Goal: Information Seeking & Learning: Learn about a topic

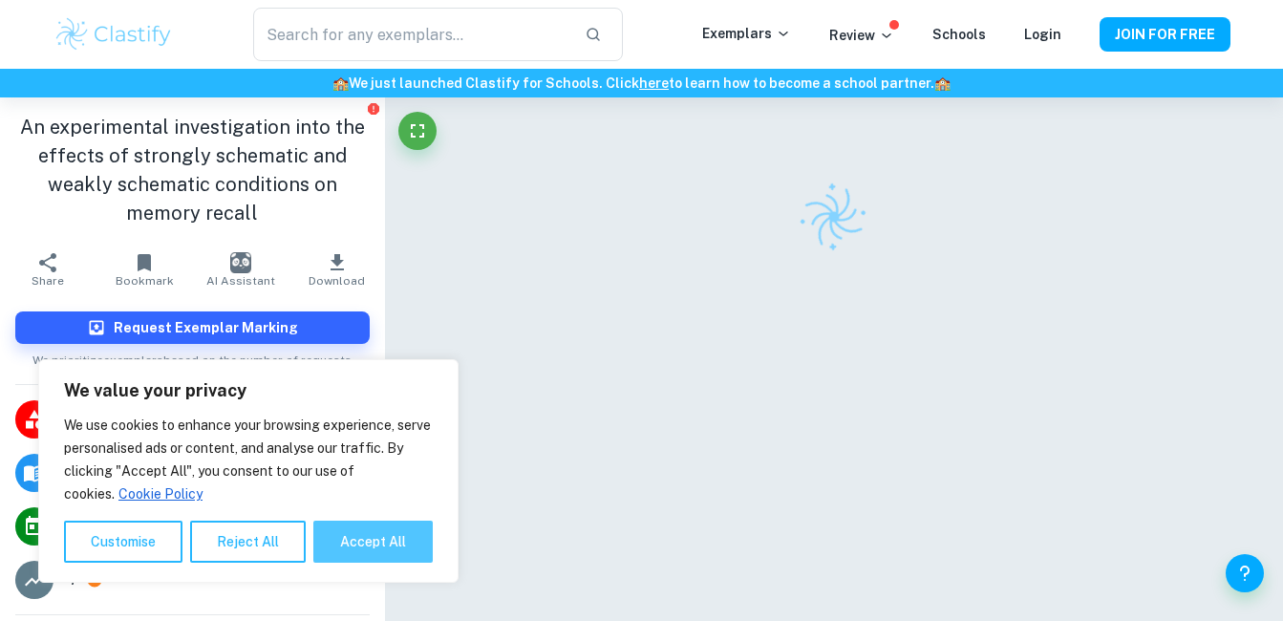
click at [366, 549] on button "Accept All" at bounding box center [372, 542] width 119 height 42
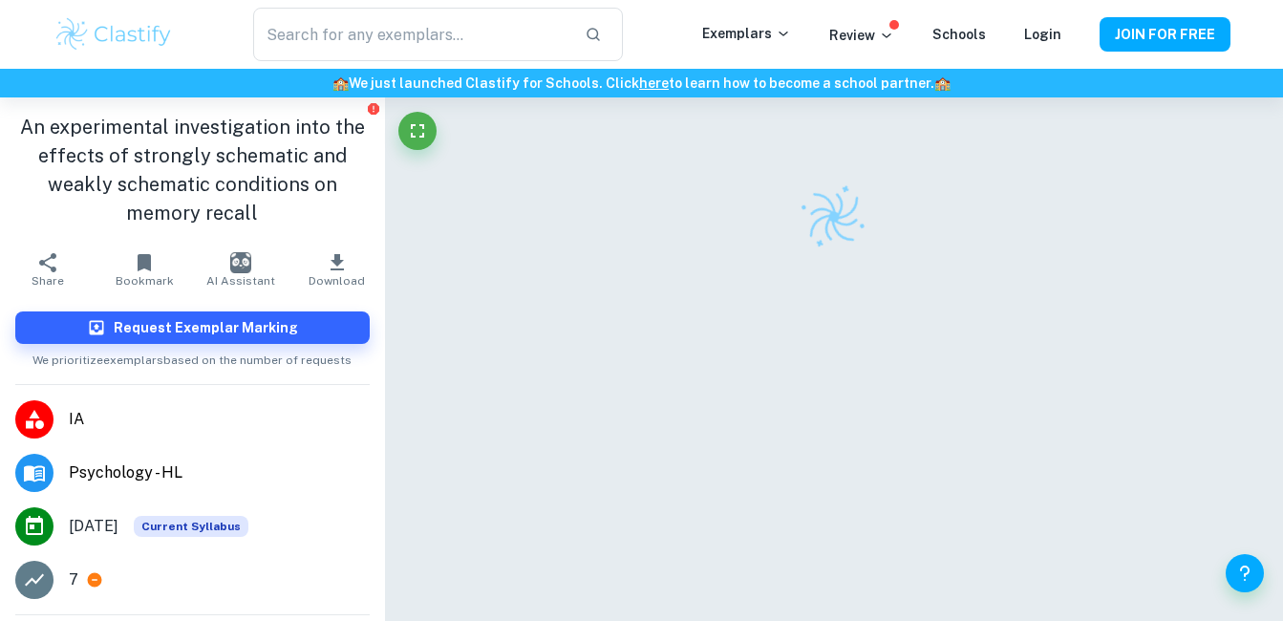
checkbox input "true"
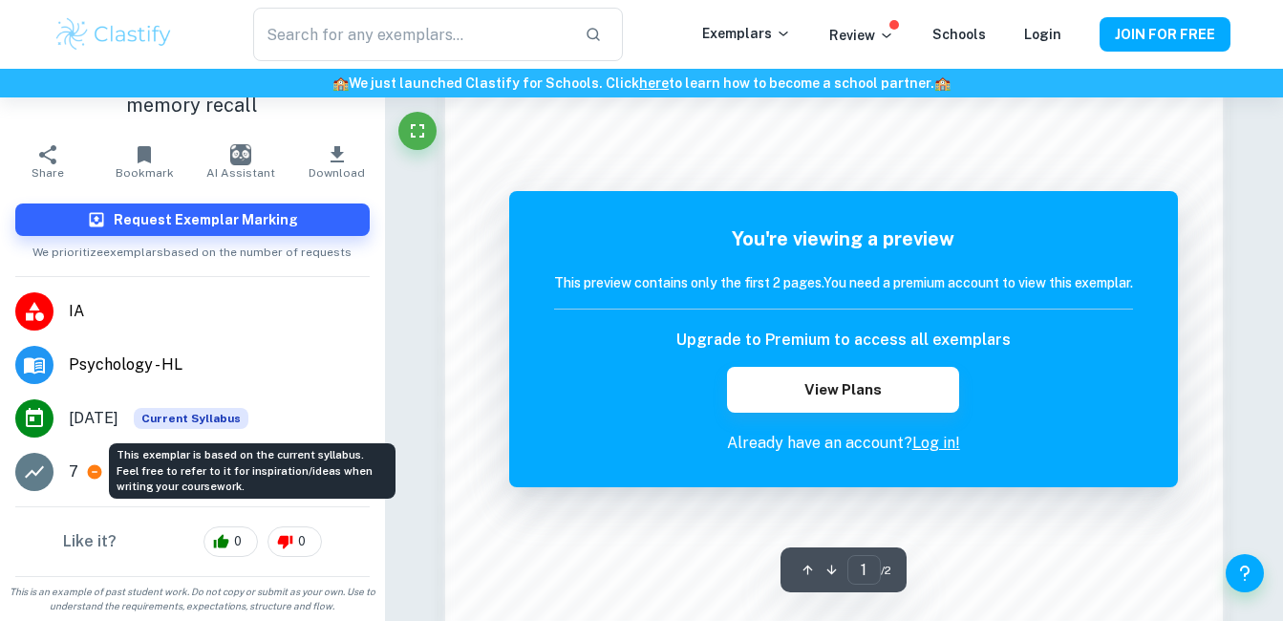
scroll to position [1698, 0]
